Goal: Task Accomplishment & Management: Complete application form

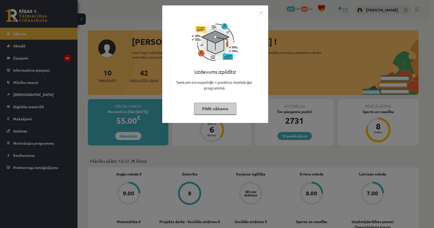
click at [234, 107] on button "Pildīt nākamo" at bounding box center [215, 109] width 42 height 12
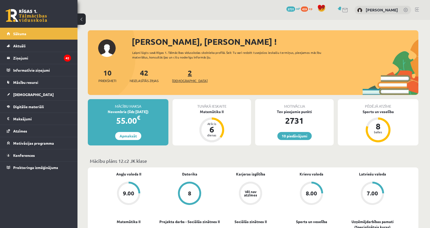
click at [180, 72] on link "2 Ieskaites" at bounding box center [190, 75] width 36 height 15
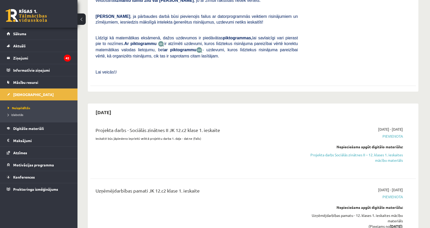
scroll to position [181, 0]
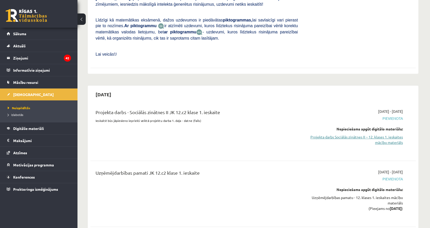
click at [391, 134] on link "Projekta darbs Sociālās zinātnes II – 12. klases 1. ieskaites mācību materiāls" at bounding box center [354, 139] width 97 height 11
click at [40, 129] on span "Digitālie materiāli" at bounding box center [28, 128] width 31 height 5
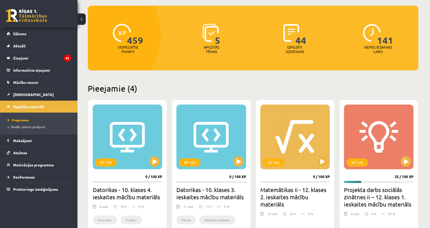
scroll to position [103, 0]
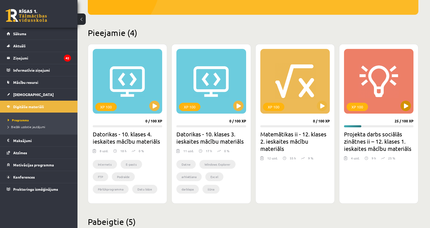
click at [391, 93] on div "XP 100" at bounding box center [379, 81] width 70 height 65
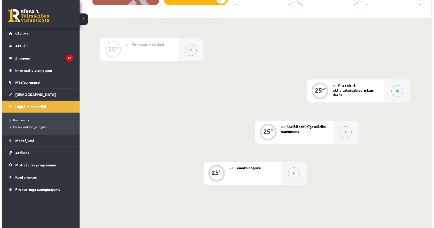
scroll to position [103, 0]
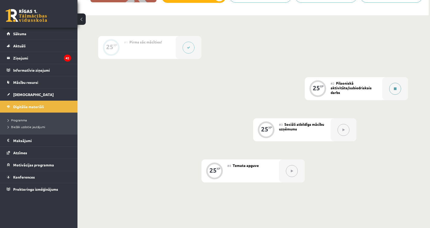
click at [397, 85] on button at bounding box center [396, 89] width 12 height 12
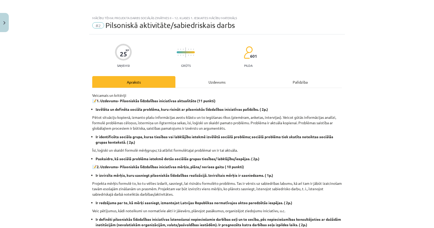
click at [10, 23] on div "Mācību tēma: Projekta darbs sociālās zinātnes ii – 12. klases 1. ieskaites mācī…" at bounding box center [217, 114] width 434 height 228
click at [6, 24] on button "Close" at bounding box center [4, 22] width 9 height 19
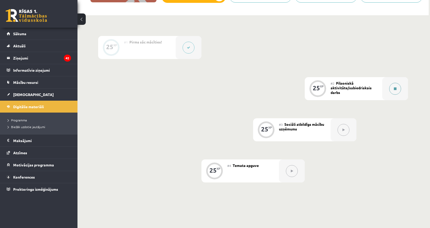
click at [400, 87] on button at bounding box center [396, 89] width 12 height 12
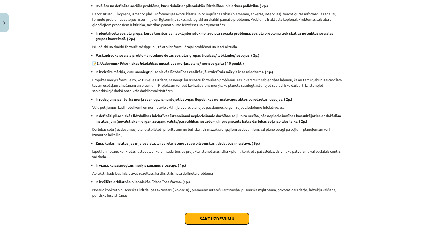
click at [211, 217] on button "Sākt uzdevumu" at bounding box center [217, 218] width 64 height 11
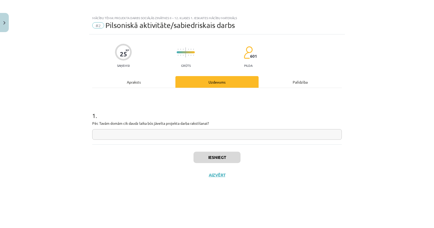
scroll to position [0, 0]
click at [154, 133] on input "text" at bounding box center [217, 134] width 250 height 11
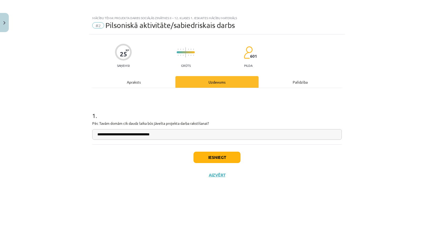
type input "**********"
click at [203, 157] on button "Iesniegt" at bounding box center [217, 156] width 47 height 11
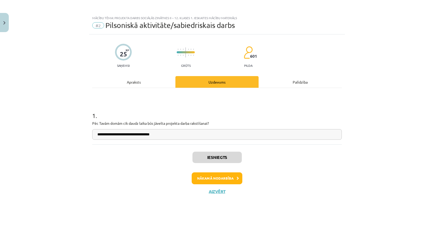
drag, startPoint x: 239, startPoint y: 186, endPoint x: 241, endPoint y: 179, distance: 7.2
click at [240, 183] on div "Iesniegts Nākamā nodarbība Aizvērt" at bounding box center [217, 170] width 250 height 53
click at [241, 179] on button "Nākamā nodarbība" at bounding box center [217, 178] width 51 height 12
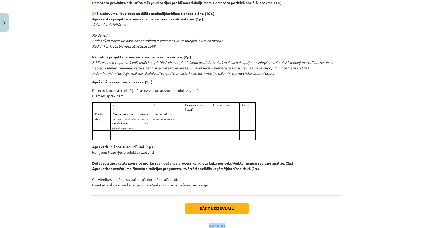
scroll to position [543, 0]
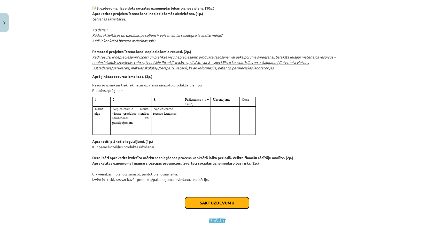
click at [207, 206] on button "Sākt uzdevumu" at bounding box center [217, 202] width 64 height 11
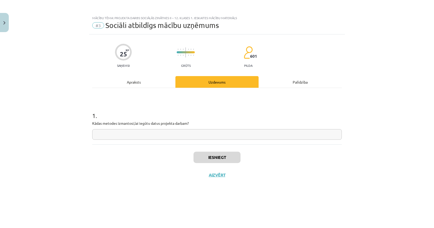
click at [164, 137] on input "text" at bounding box center [217, 134] width 250 height 11
click at [150, 81] on div "Apraksts" at bounding box center [133, 82] width 83 height 12
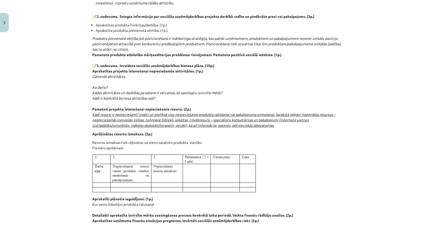
scroll to position [543, 0]
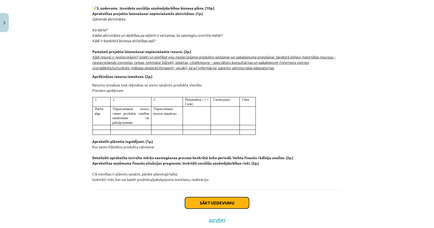
click at [196, 201] on button "Sākt uzdevumu" at bounding box center [217, 202] width 64 height 11
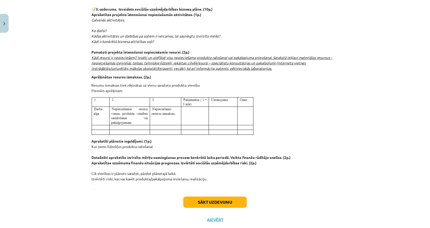
scroll to position [0, 0]
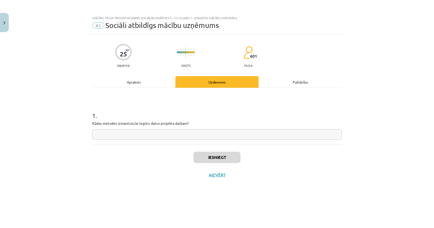
click at [130, 133] on input "text" at bounding box center [217, 134] width 250 height 11
type input "********"
click at [227, 162] on button "Iesniegt" at bounding box center [217, 156] width 47 height 11
click at [202, 179] on button "Nākamā nodarbība" at bounding box center [217, 178] width 51 height 12
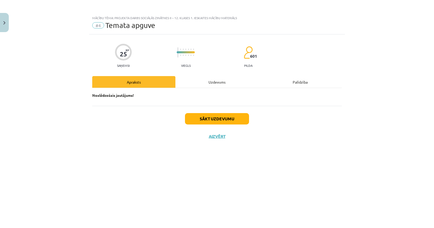
click at [213, 85] on div "Uzdevums" at bounding box center [217, 82] width 83 height 12
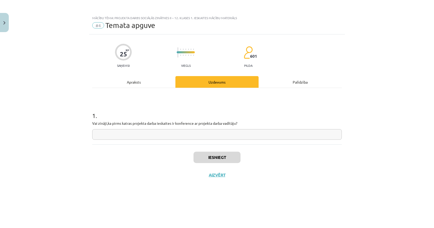
click at [183, 132] on input "text" at bounding box center [217, 134] width 250 height 11
type input "******"
click at [219, 156] on button "Iesniegt" at bounding box center [217, 156] width 47 height 11
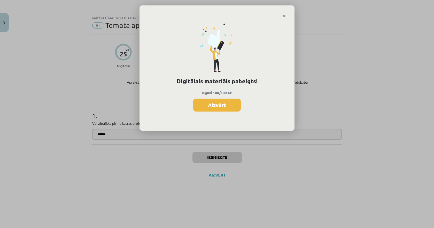
click at [211, 112] on div "Digitālais materiāls pabeigts! Ieguvi 100/100 XP Aizvērt" at bounding box center [217, 74] width 155 height 113
click at [212, 110] on button "Aizvērt" at bounding box center [217, 104] width 48 height 13
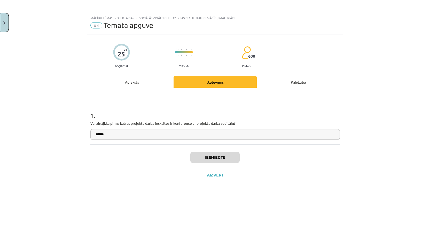
click at [2, 27] on button "Close" at bounding box center [4, 22] width 9 height 19
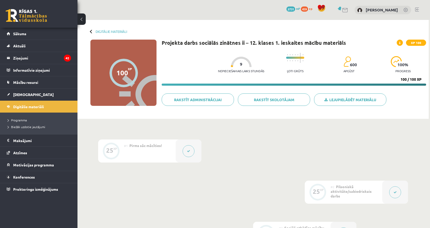
click at [94, 29] on div "Digitālie materiāli 100 XP XP 100 100 / 100 XP Projekta darbs sociālās zinātnes…" at bounding box center [254, 69] width 352 height 99
click at [97, 31] on link "Digitālie materiāli" at bounding box center [112, 31] width 32 height 4
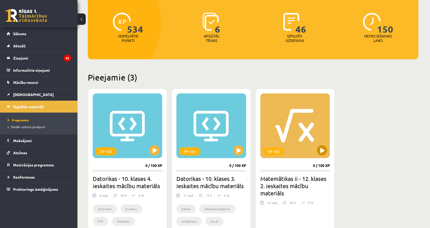
scroll to position [52, 0]
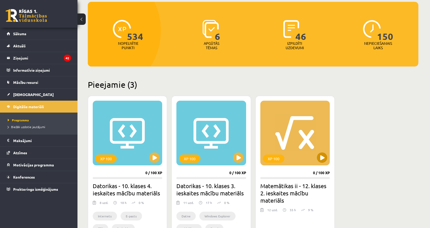
click at [277, 114] on div "XP 100" at bounding box center [296, 133] width 70 height 65
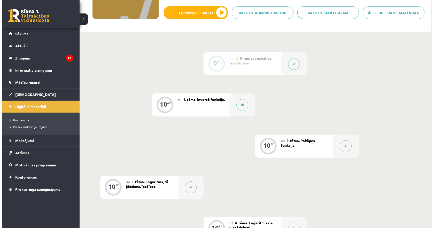
scroll to position [129, 0]
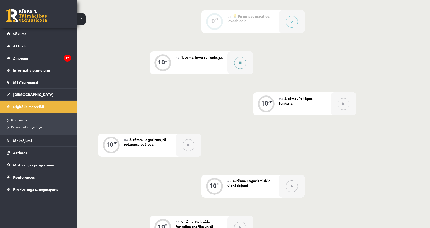
click at [243, 62] on button at bounding box center [240, 63] width 12 height 12
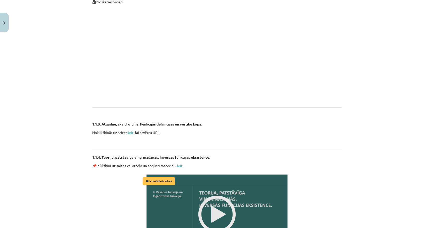
scroll to position [491, 0]
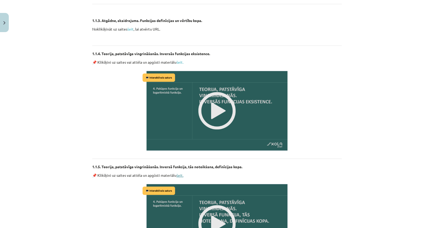
click at [180, 173] on link "šeit." at bounding box center [180, 175] width 7 height 5
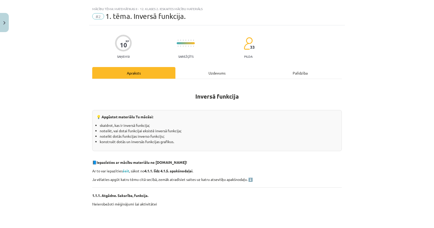
scroll to position [0, 0]
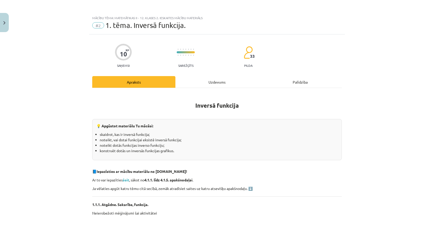
click at [205, 77] on div "Uzdevums" at bounding box center [217, 82] width 83 height 12
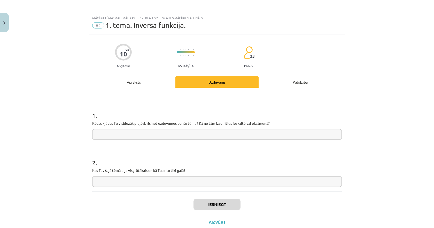
scroll to position [13, 0]
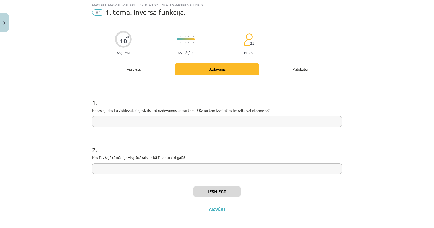
click at [172, 121] on input "text" at bounding box center [217, 121] width 250 height 11
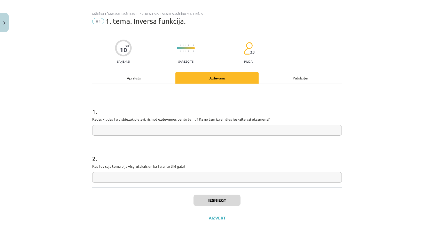
scroll to position [0, 0]
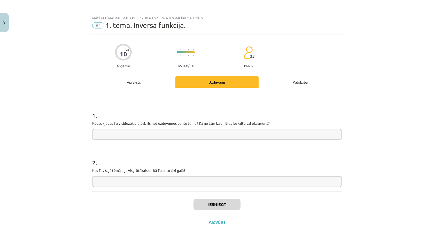
click at [152, 177] on input "text" at bounding box center [217, 181] width 250 height 11
click at [153, 135] on input "text" at bounding box center [217, 134] width 250 height 11
click at [141, 178] on input "text" at bounding box center [217, 181] width 250 height 11
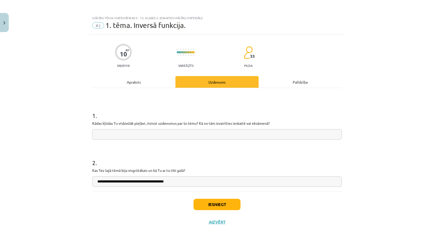
type input "**********"
click at [154, 129] on div "1 . Kādas kļūdas Tu visbiežāk pieļāvi, risinot uzdevumus par šo tēmu? Kā no tām…" at bounding box center [217, 121] width 250 height 37
type input "**********"
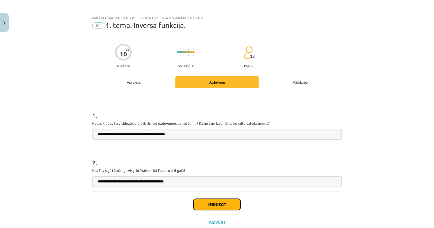
click at [217, 207] on button "Iesniegt" at bounding box center [217, 204] width 47 height 11
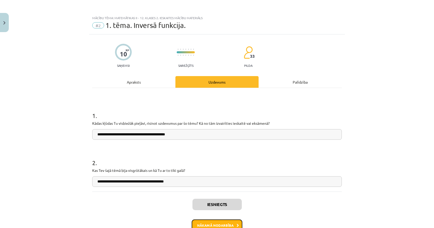
click at [211, 220] on button "Nākamā nodarbība" at bounding box center [217, 225] width 51 height 12
